Goal: Task Accomplishment & Management: Manage account settings

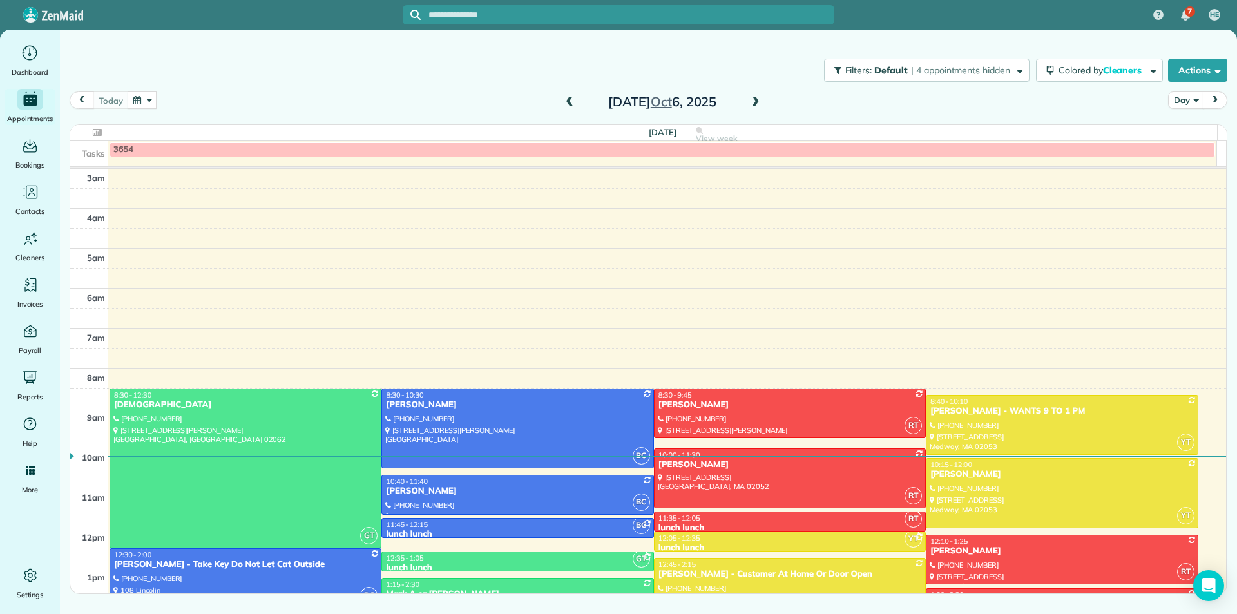
scroll to position [160, 0]
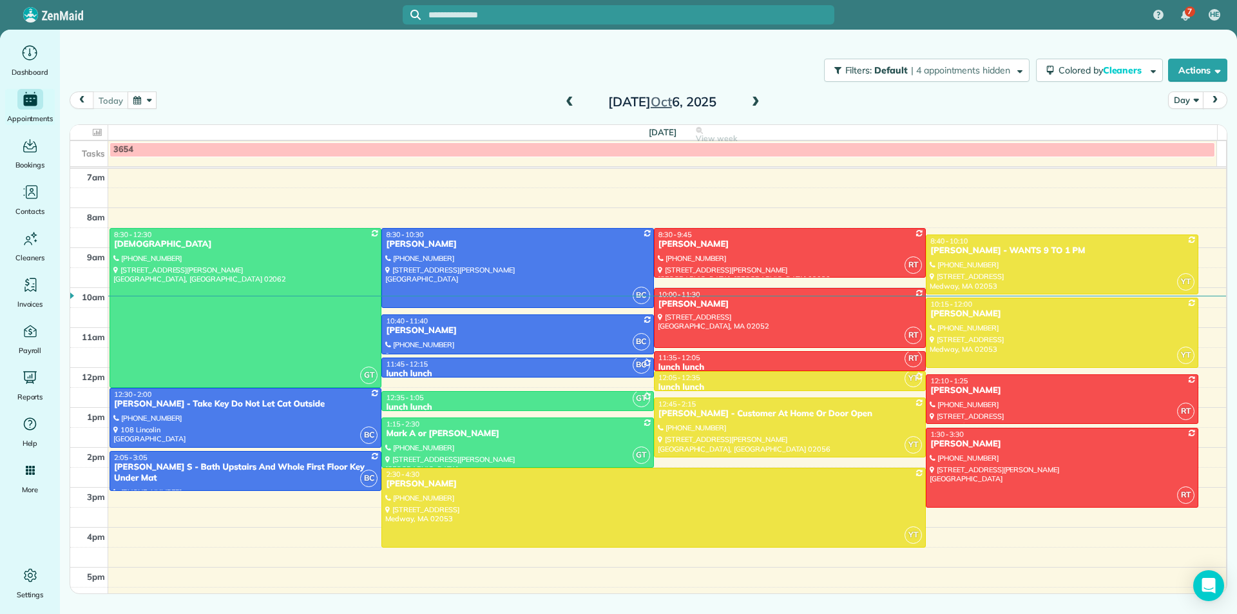
click at [750, 104] on span at bounding box center [756, 103] width 14 height 12
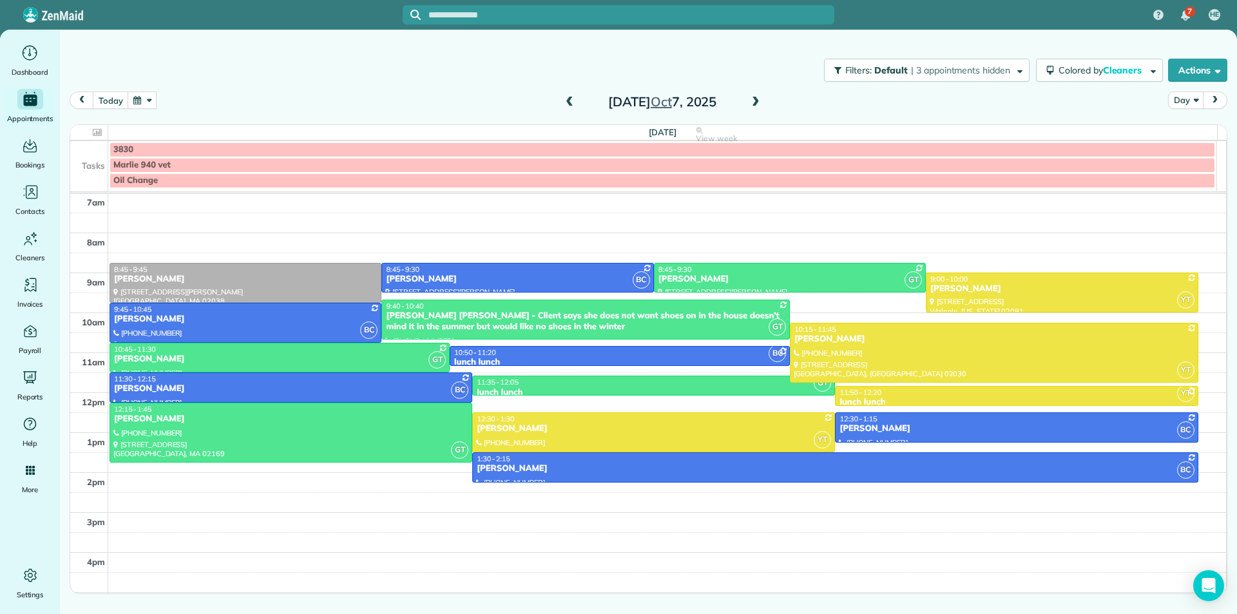
click at [569, 103] on span at bounding box center [570, 103] width 14 height 12
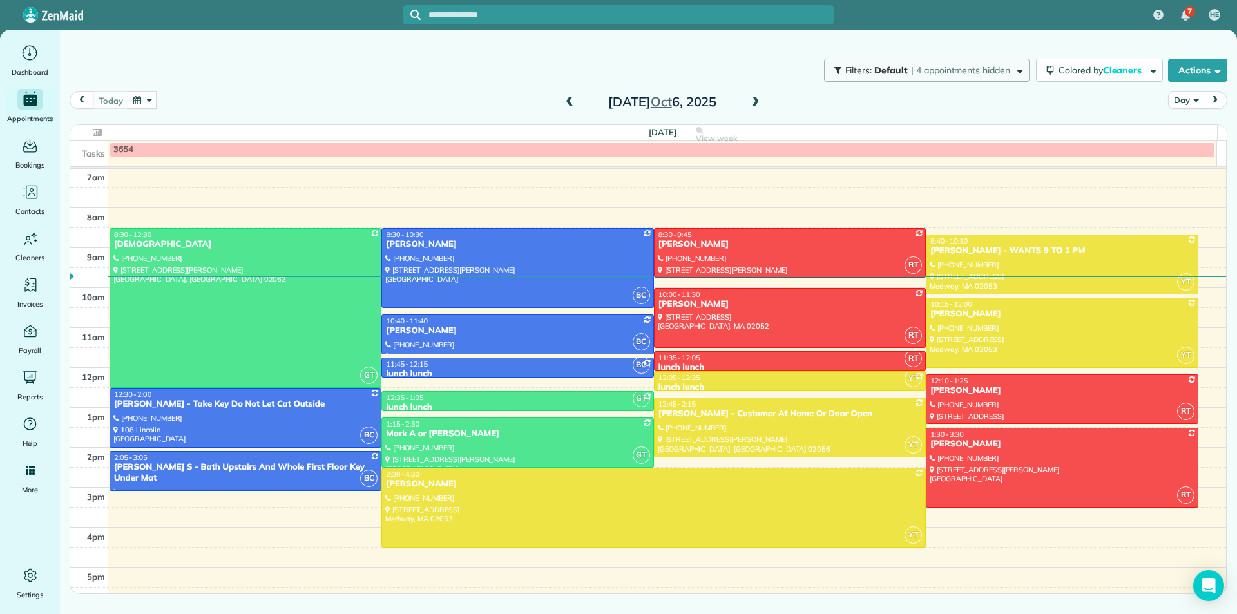
click at [981, 66] on span "| 4 appointments hidden" at bounding box center [960, 70] width 99 height 12
click at [849, 127] on div "Close Filters Apply Uncheck All Display Cleaners blue car blue car red team red…" at bounding box center [618, 307] width 1237 height 614
click at [760, 107] on span at bounding box center [756, 103] width 14 height 12
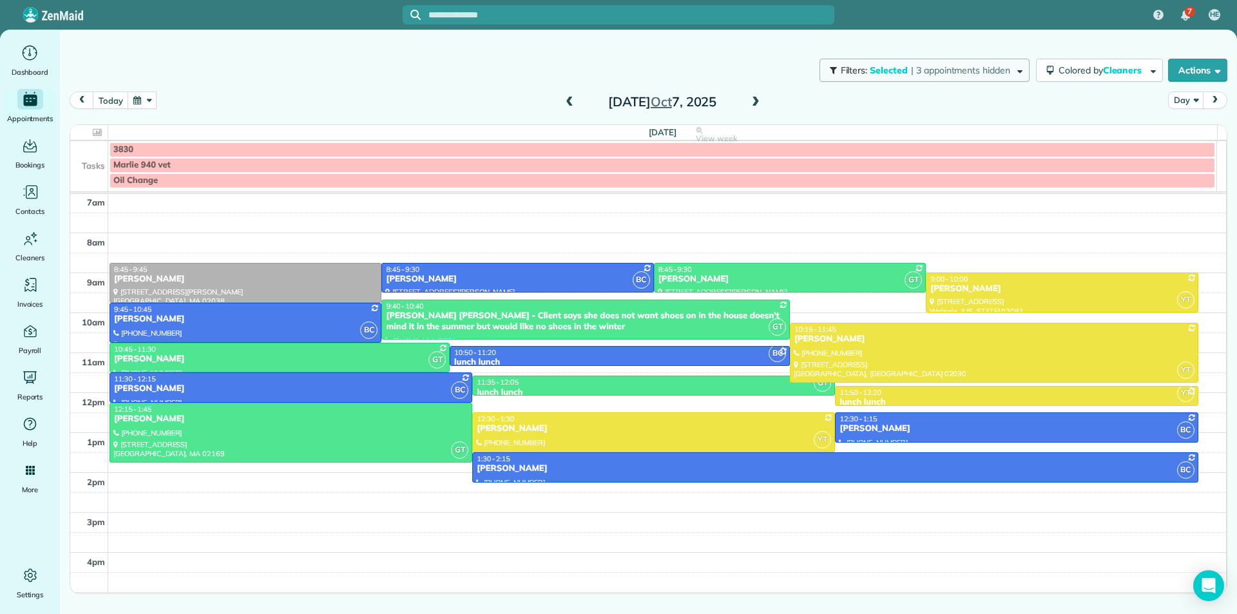
click at [980, 73] on span "| 3 appointments hidden" at bounding box center [960, 70] width 99 height 12
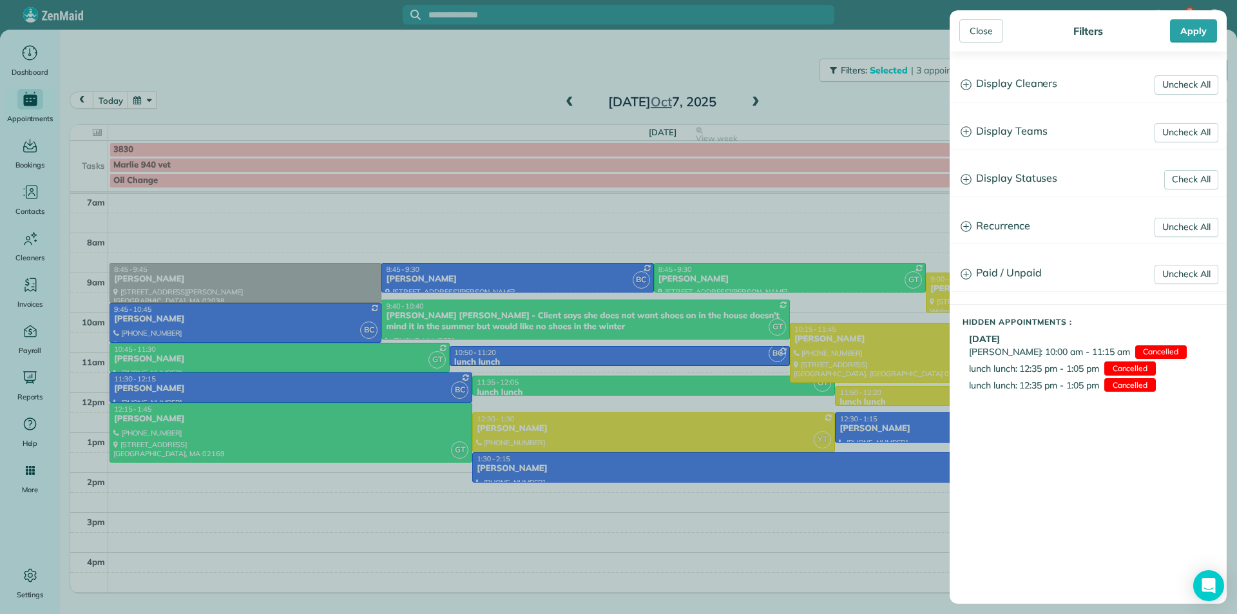
click at [868, 119] on div "Close Filters Apply Uncheck All Display Cleaners blue car blue car red team red…" at bounding box center [618, 307] width 1237 height 614
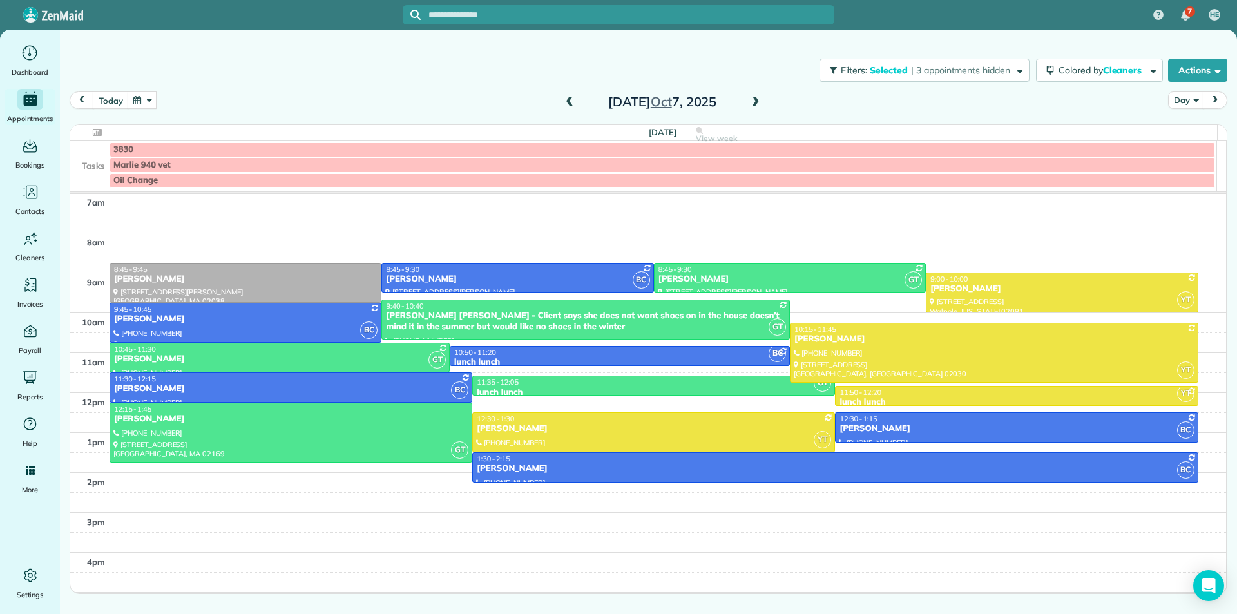
click at [758, 106] on span at bounding box center [756, 103] width 14 height 12
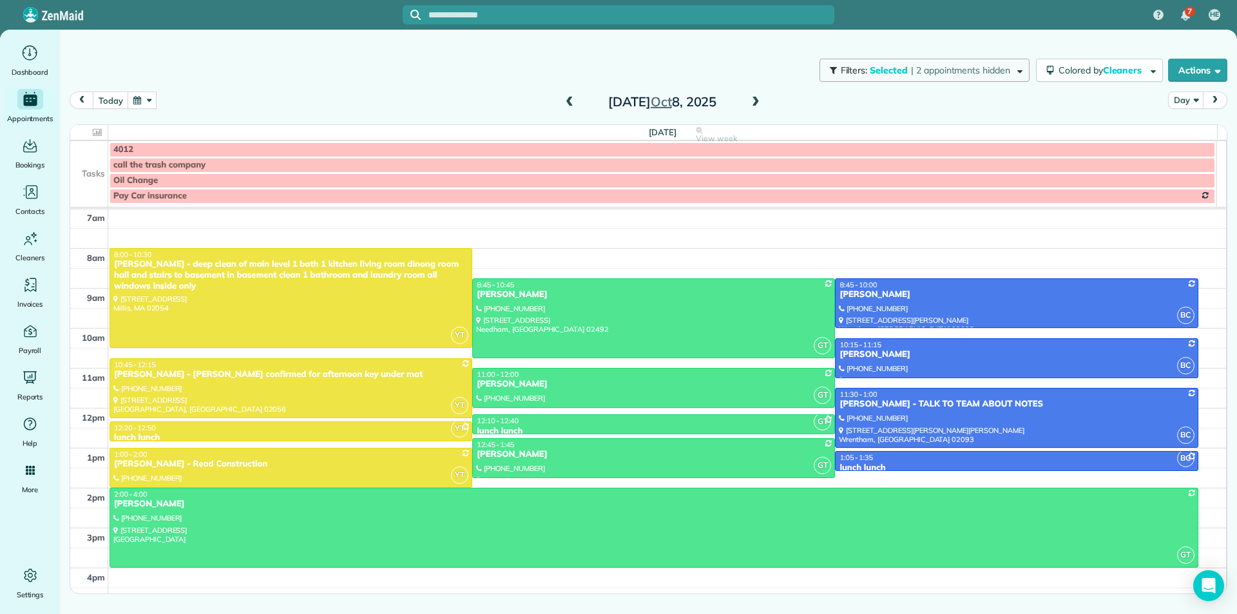
click at [965, 75] on span "| 2 appointments hidden" at bounding box center [960, 70] width 99 height 12
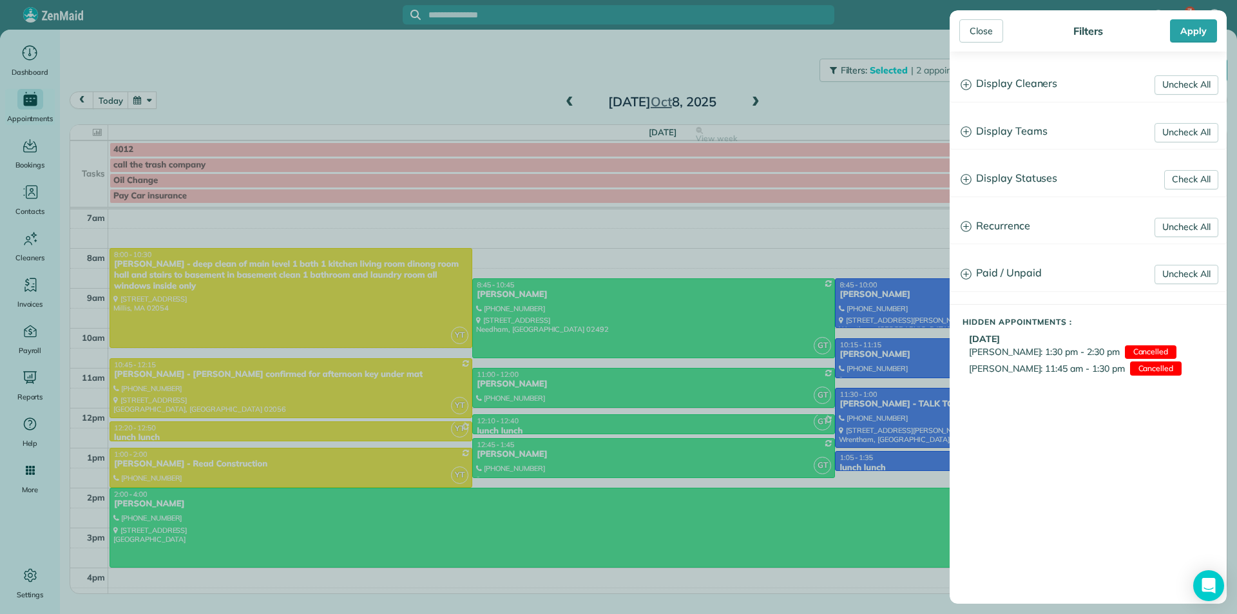
click at [876, 150] on div "Close Filters Apply Uncheck All Display Cleaners blue car blue car red team red…" at bounding box center [618, 307] width 1237 height 614
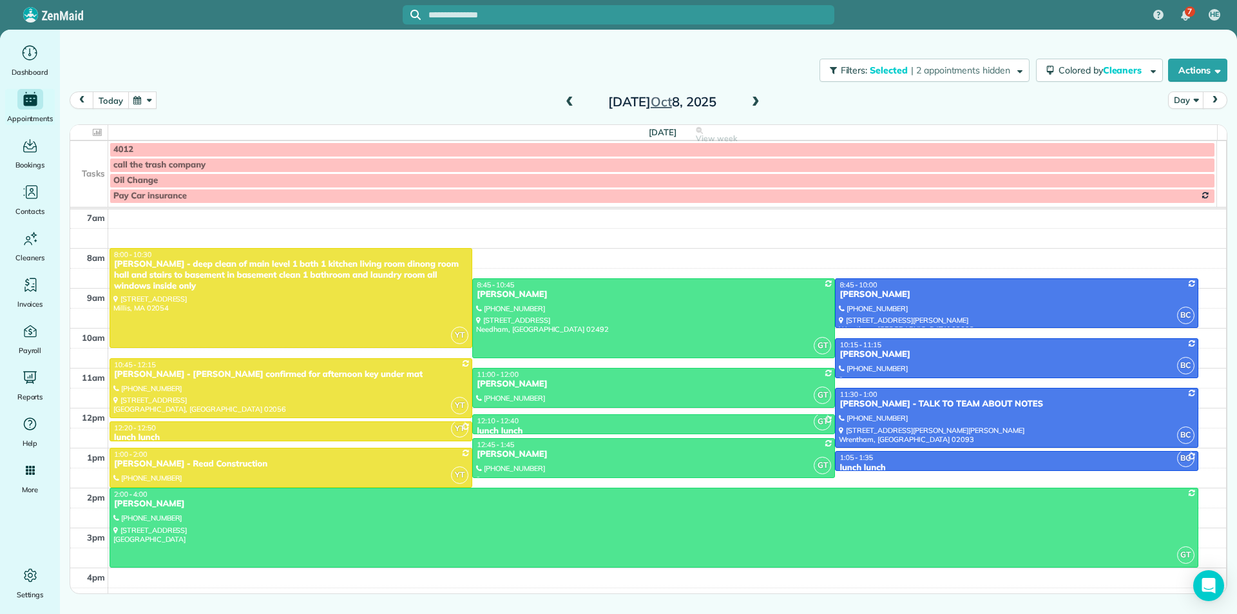
click at [111, 105] on button "today" at bounding box center [110, 99] width 35 height 17
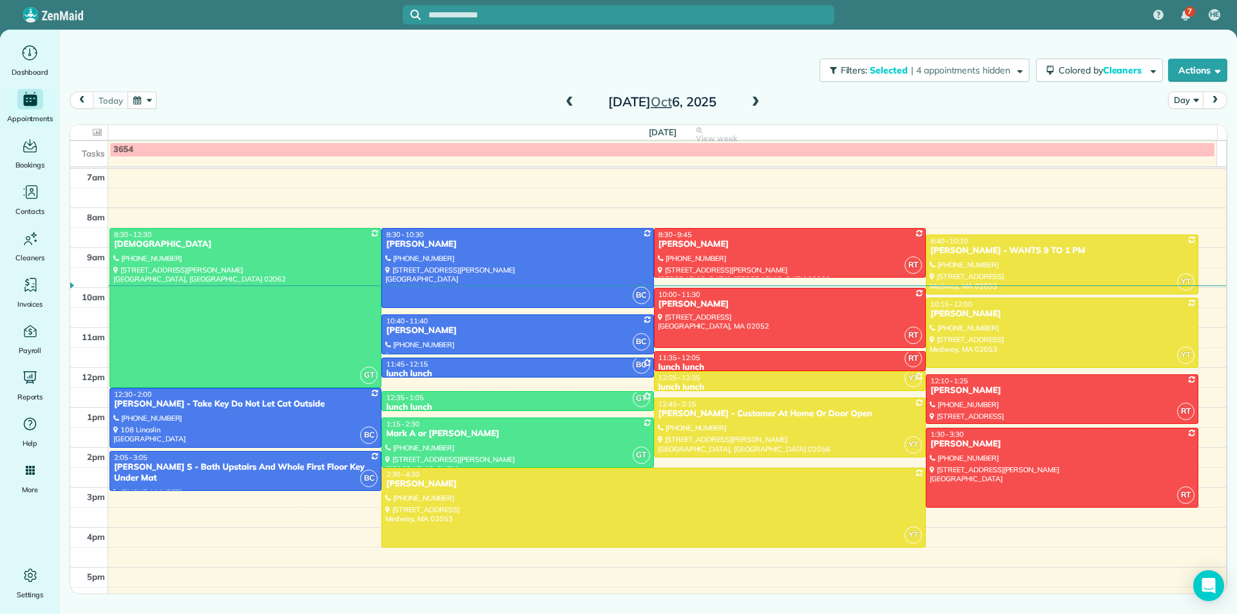
click at [758, 106] on span at bounding box center [756, 103] width 14 height 12
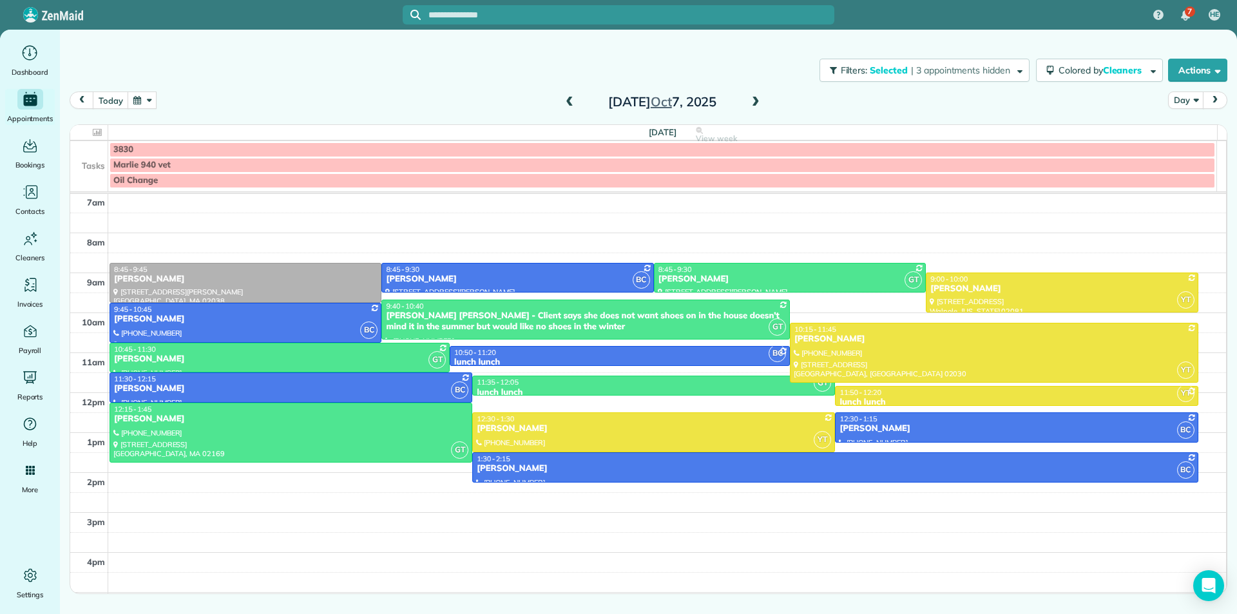
click at [573, 105] on span at bounding box center [570, 103] width 14 height 12
